Goal: Navigation & Orientation: Find specific page/section

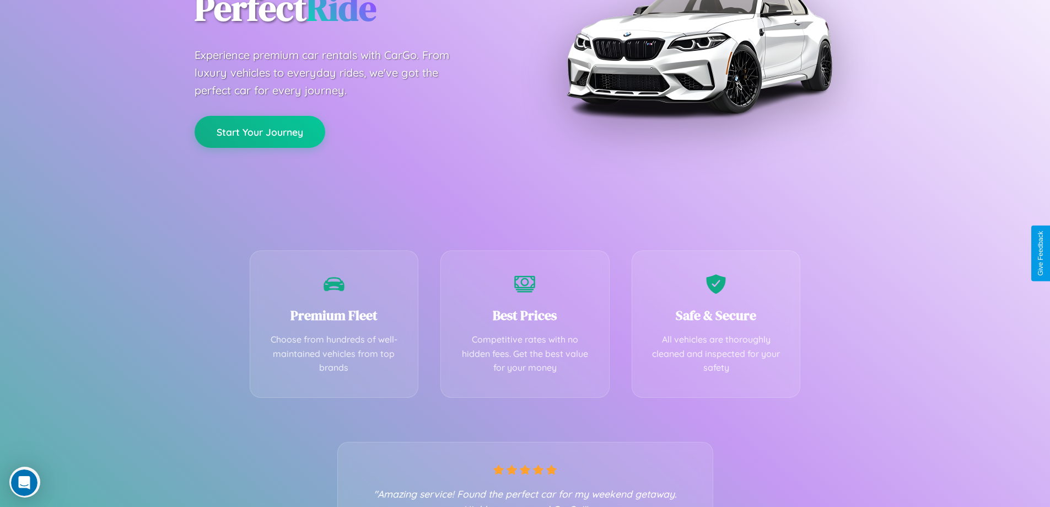
scroll to position [217, 0]
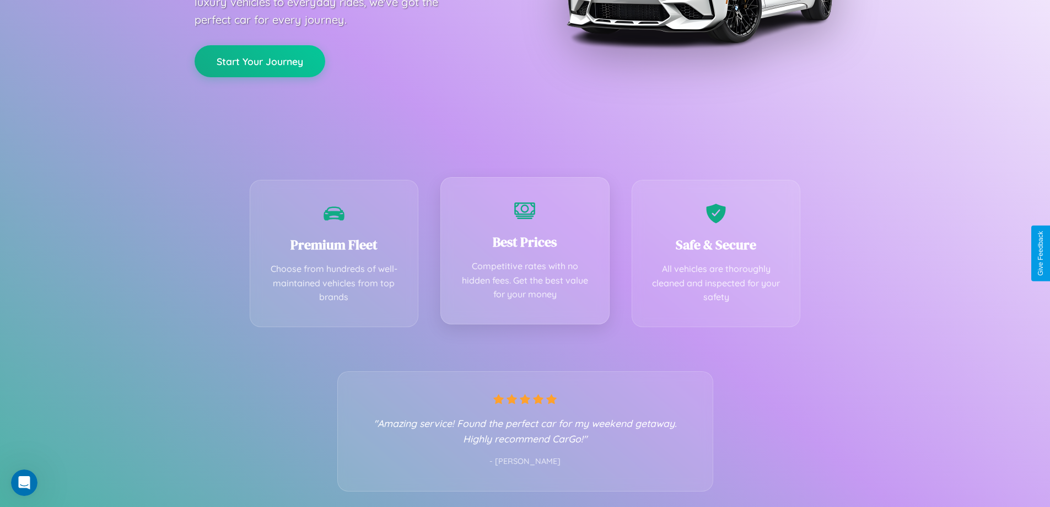
click at [525, 253] on div "Best Prices Competitive rates with no hidden fees. Get the best value for your …" at bounding box center [524, 250] width 169 height 147
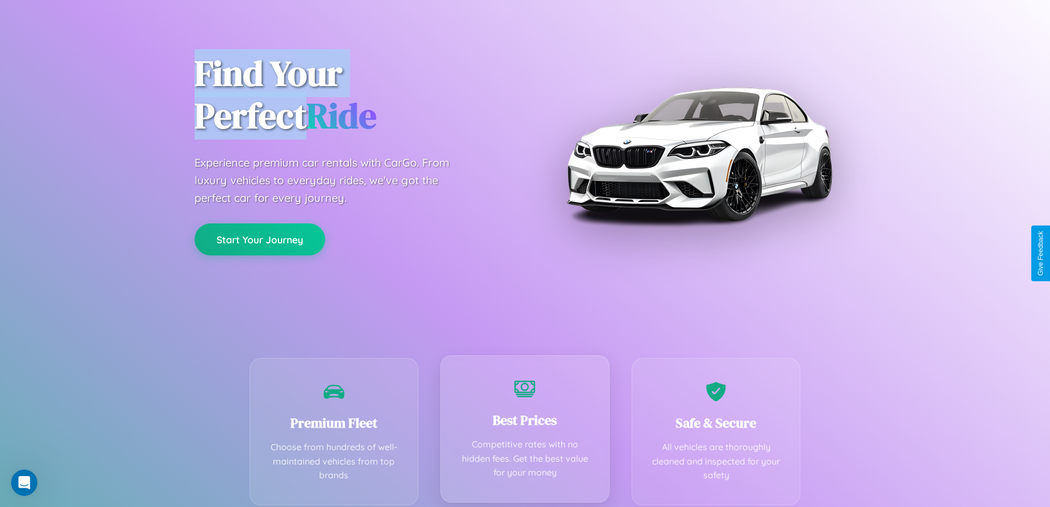
scroll to position [0, 0]
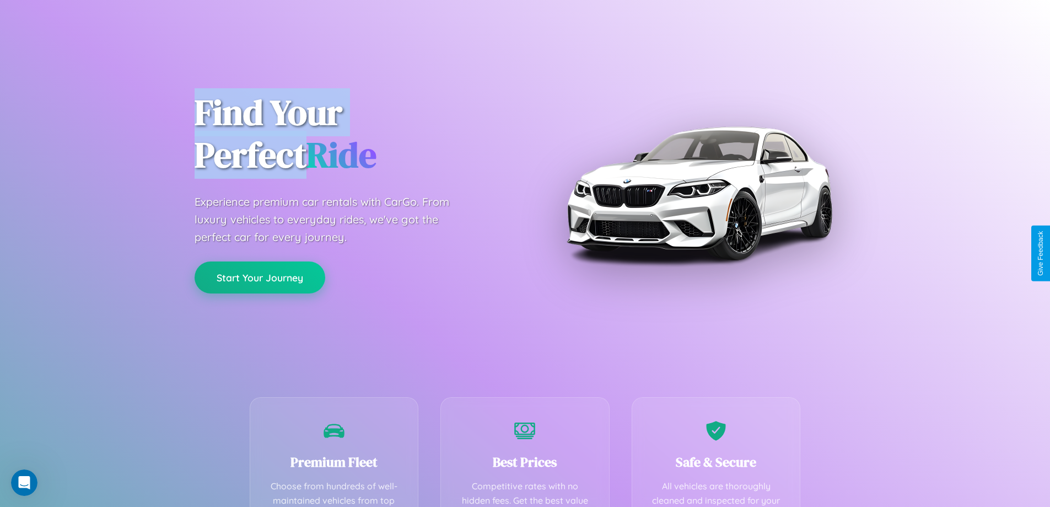
click at [260, 277] on button "Start Your Journey" at bounding box center [260, 277] width 131 height 32
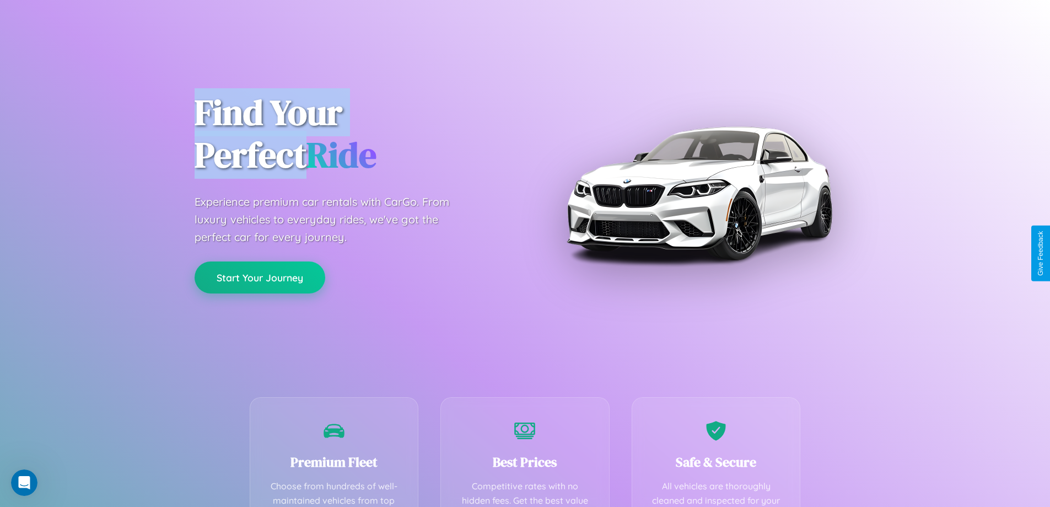
click at [260, 277] on button "Start Your Journey" at bounding box center [260, 277] width 131 height 32
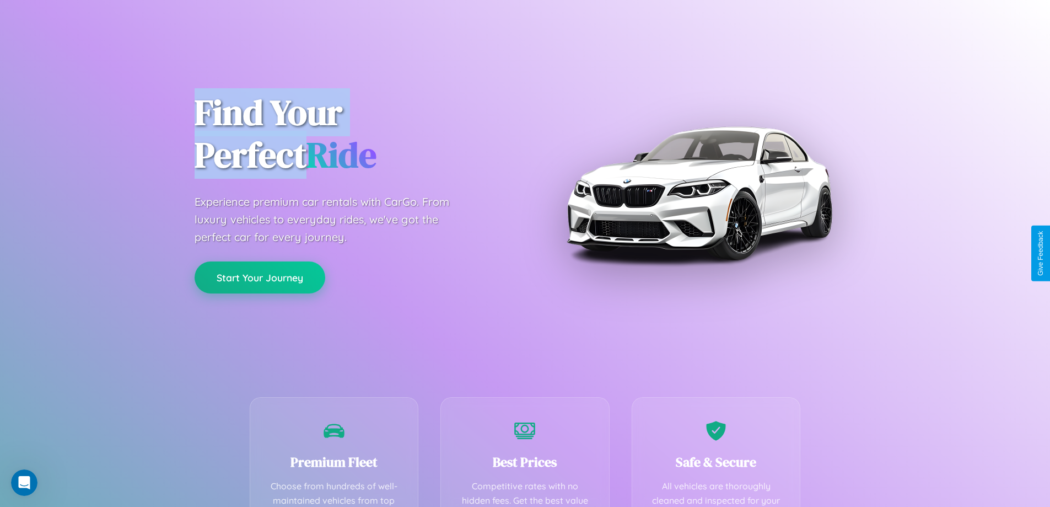
click at [260, 277] on button "Start Your Journey" at bounding box center [260, 277] width 131 height 32
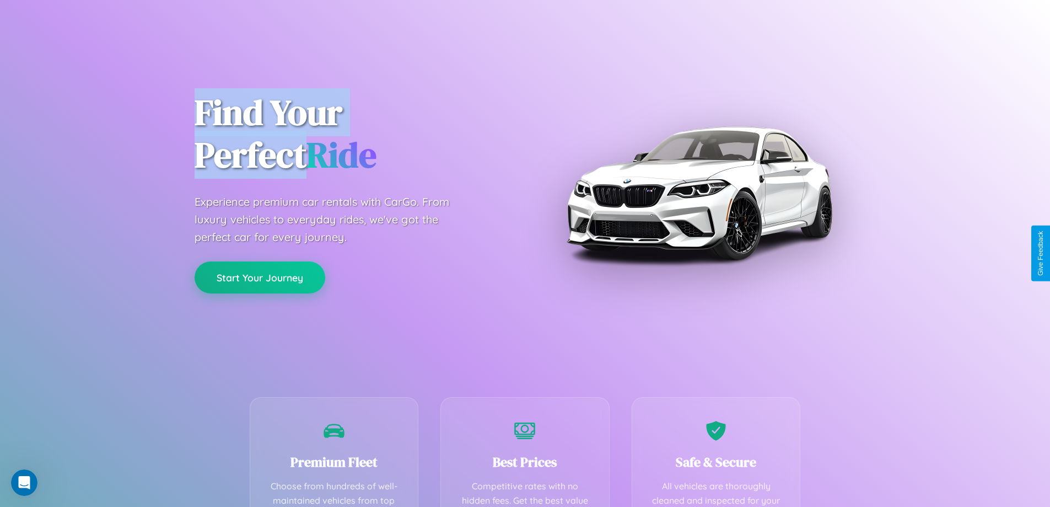
click at [260, 277] on button "Start Your Journey" at bounding box center [260, 277] width 131 height 32
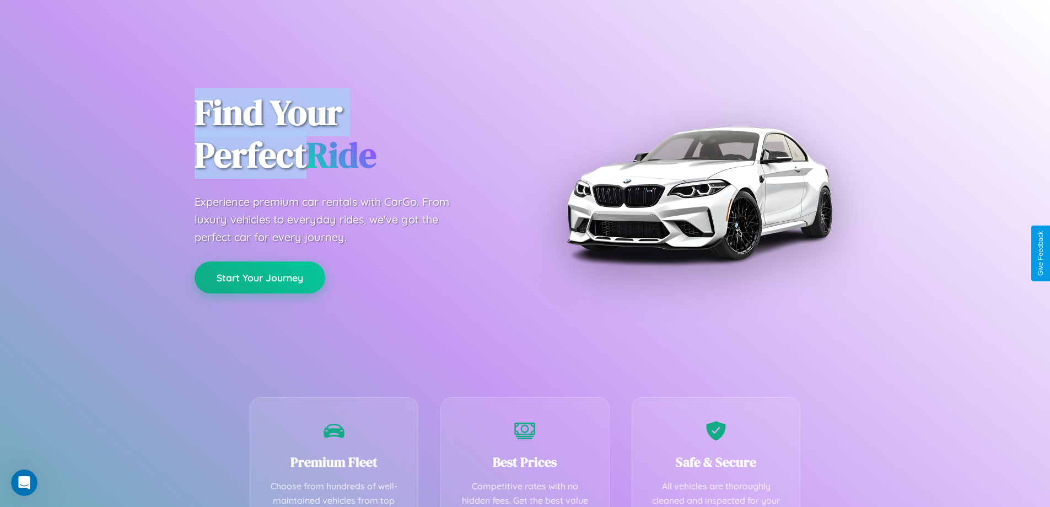
click at [260, 277] on button "Start Your Journey" at bounding box center [260, 277] width 131 height 32
